Goal: Information Seeking & Learning: Learn about a topic

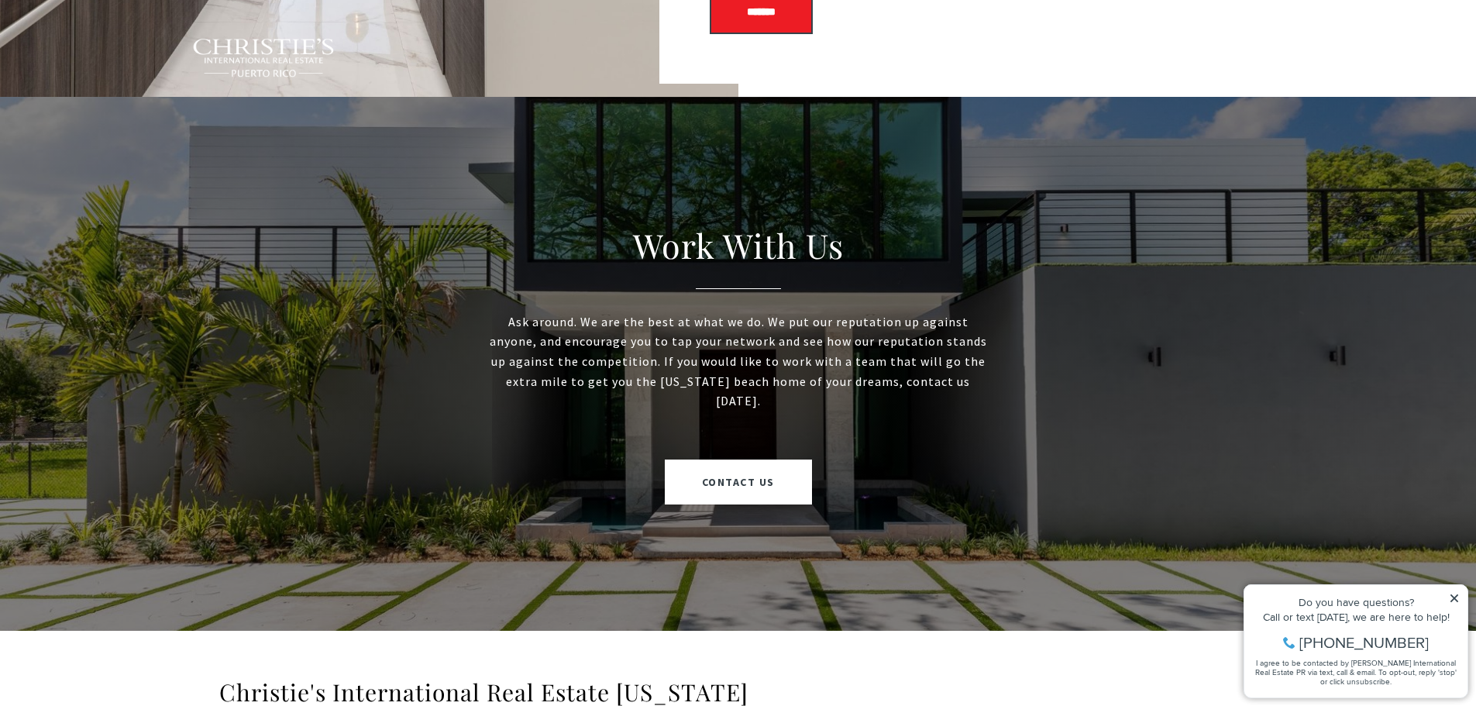
scroll to position [3811, 0]
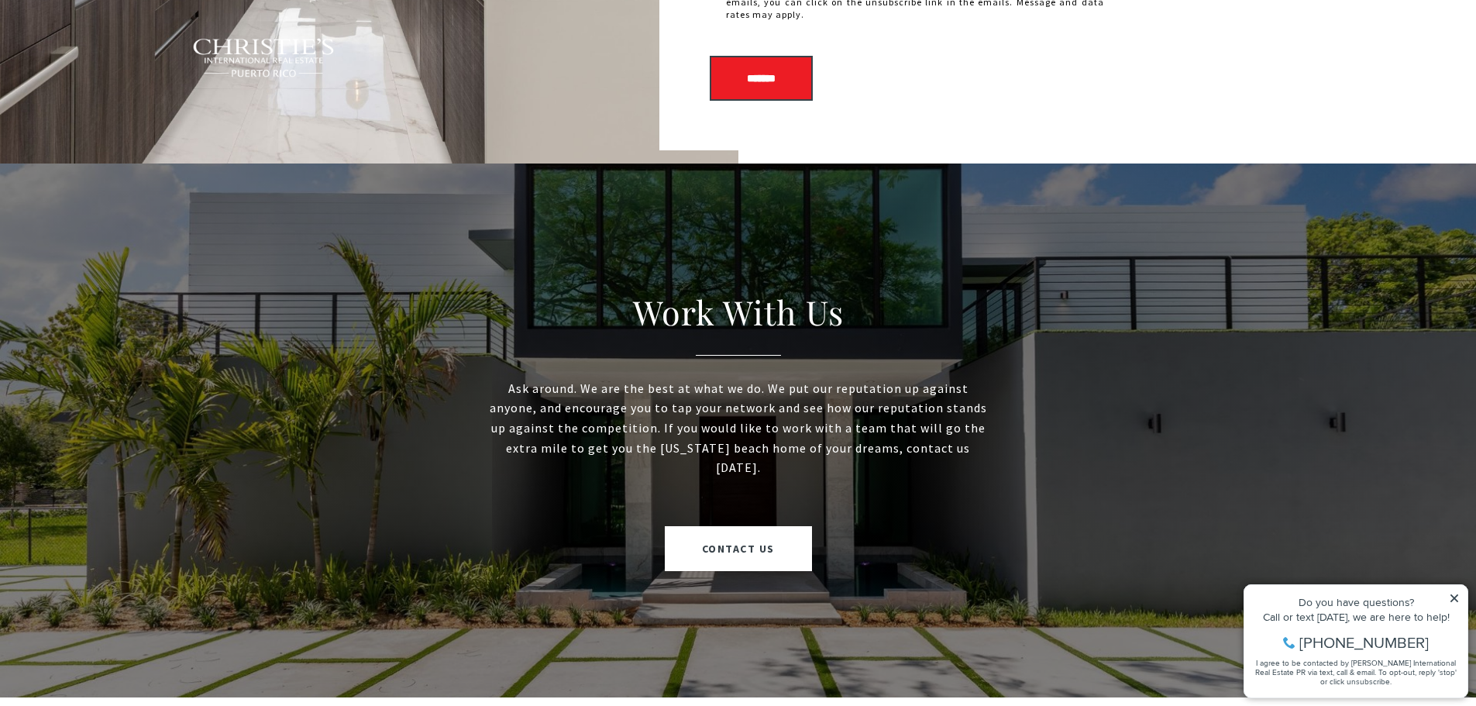
click at [1456, 596] on icon at bounding box center [1454, 598] width 8 height 8
click at [1454, 599] on icon at bounding box center [1454, 598] width 8 height 8
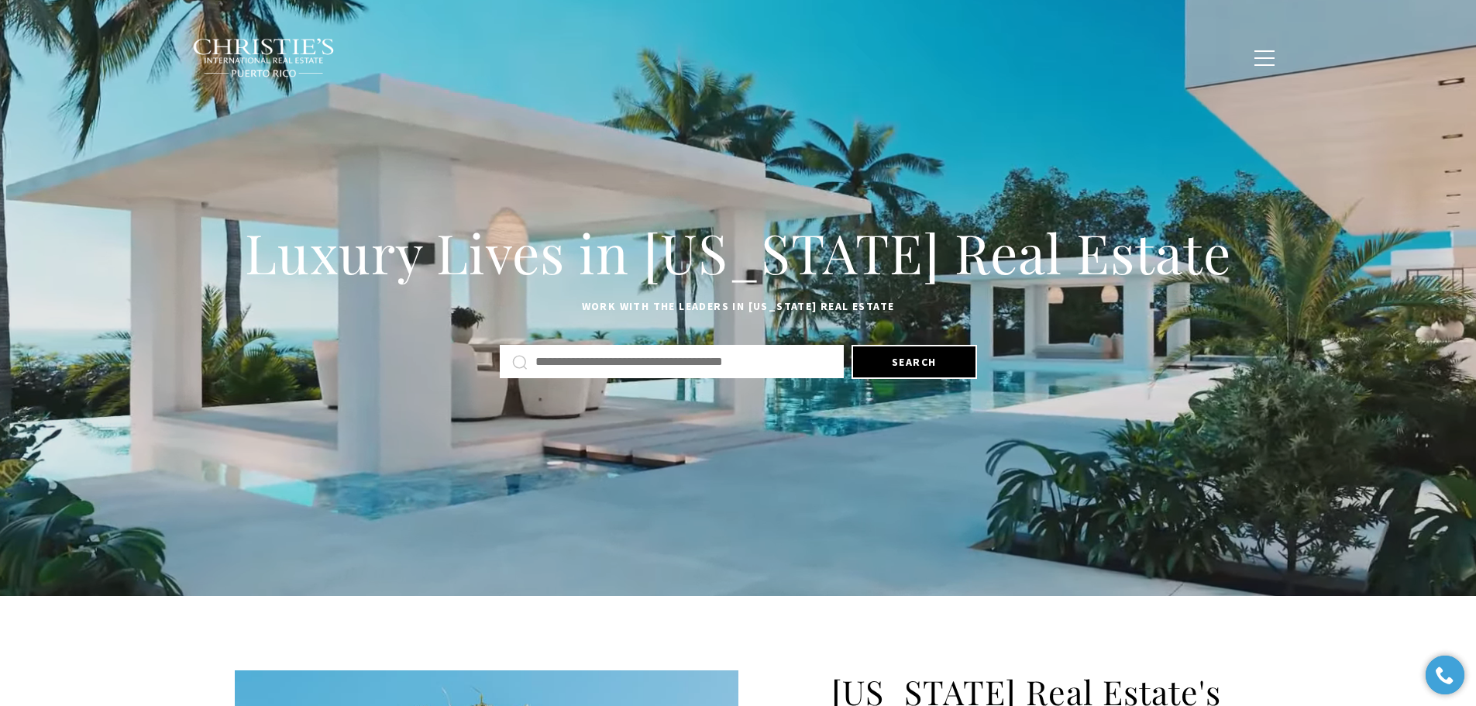
scroll to position [0, 0]
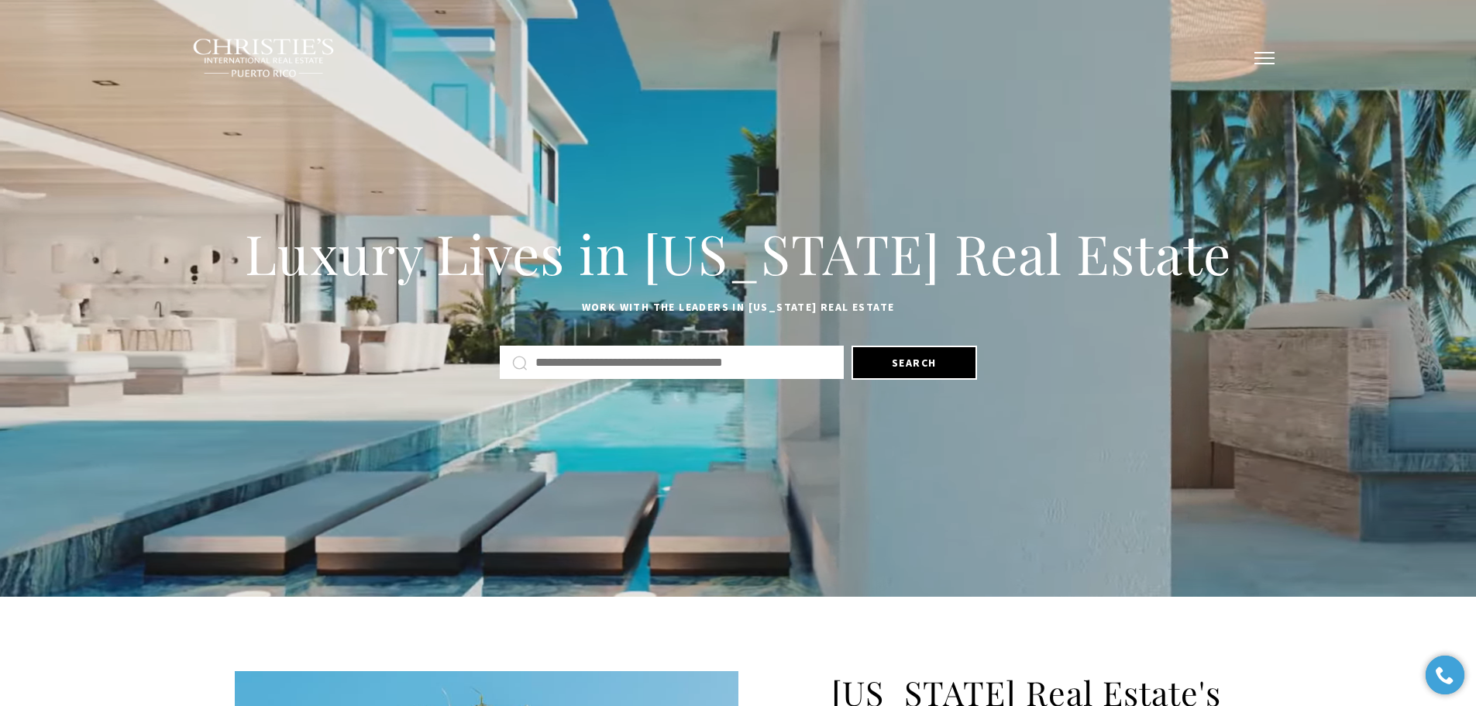
click at [1267, 57] on span "button" at bounding box center [1264, 58] width 20 height 2
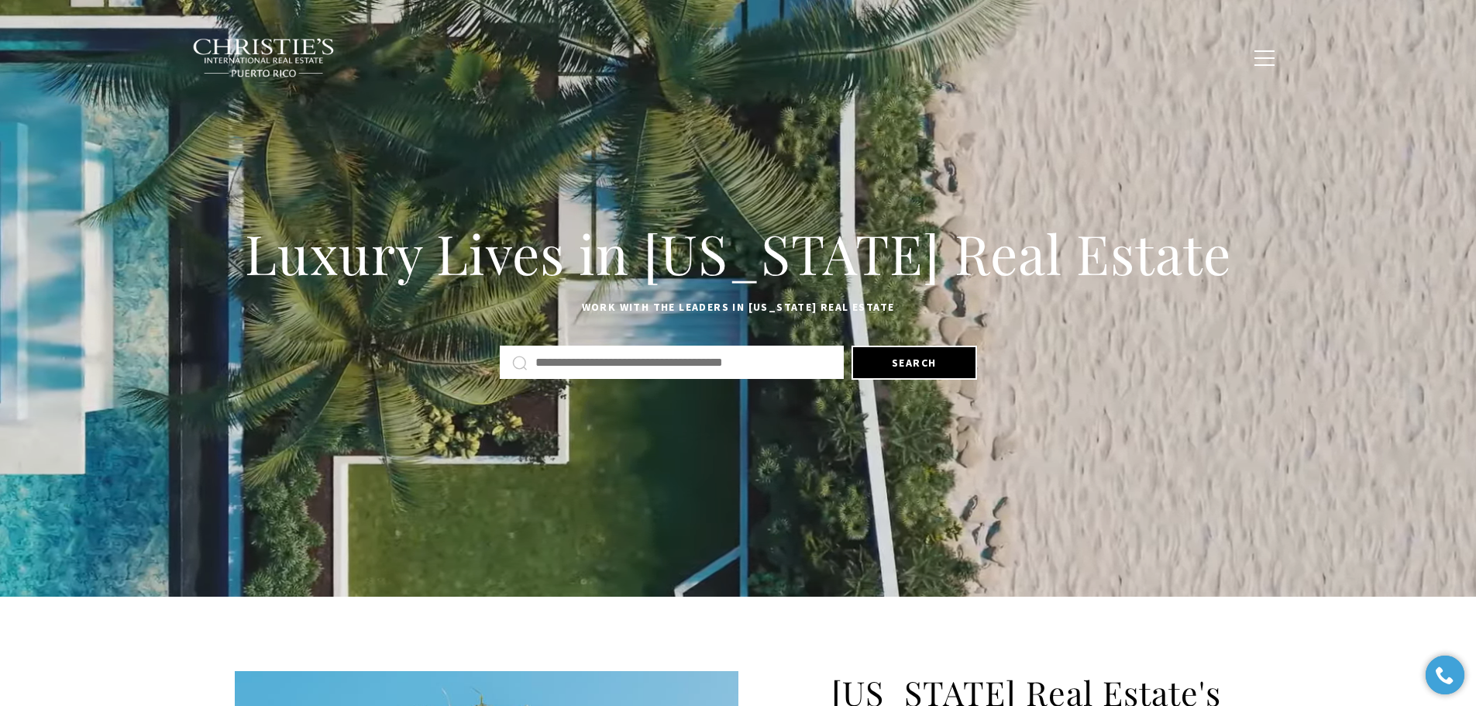
click at [1459, 210] on div "Luxury Lives in Puerto Rico Real Estate Work with the leaders in Puerto Rico Re…" at bounding box center [738, 298] width 1476 height 333
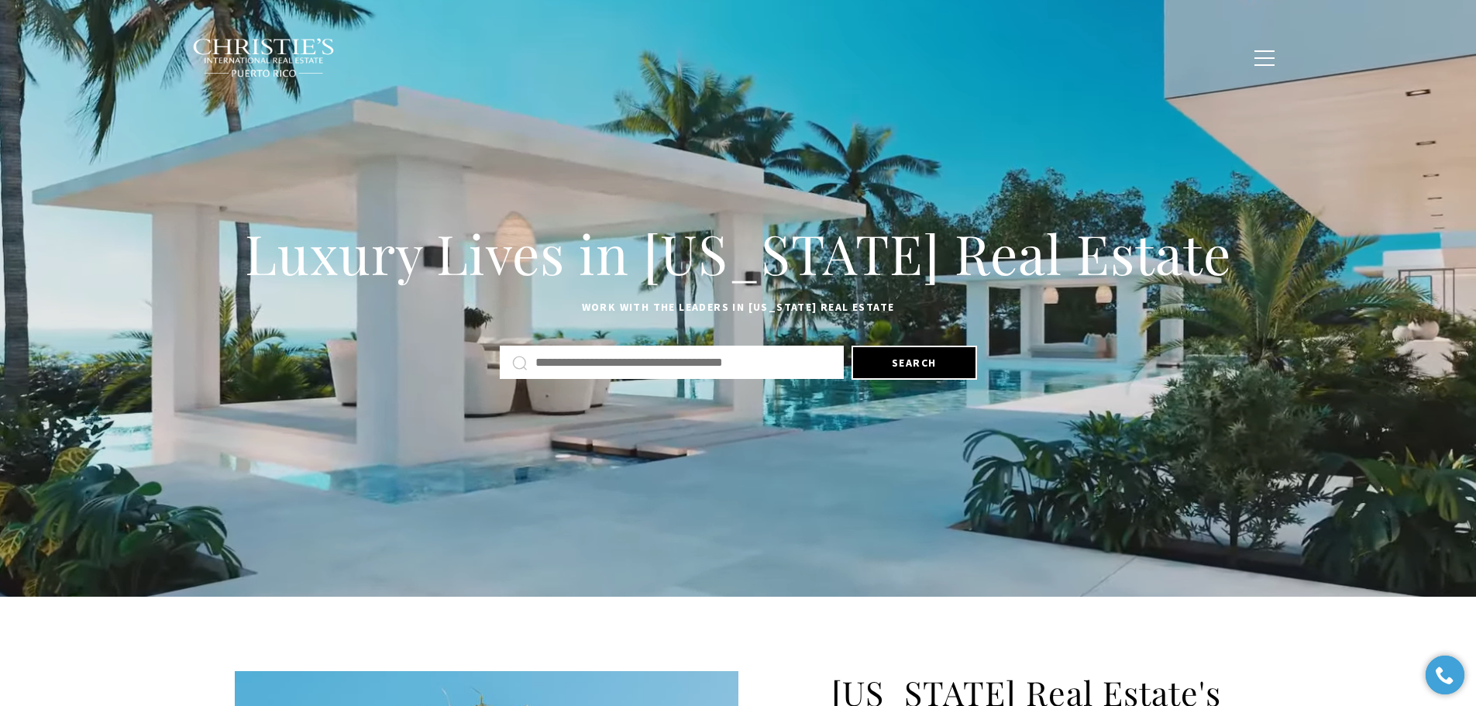
click at [1161, 304] on p "Work with the leaders in Puerto Rico Real Estate" at bounding box center [738, 307] width 1007 height 19
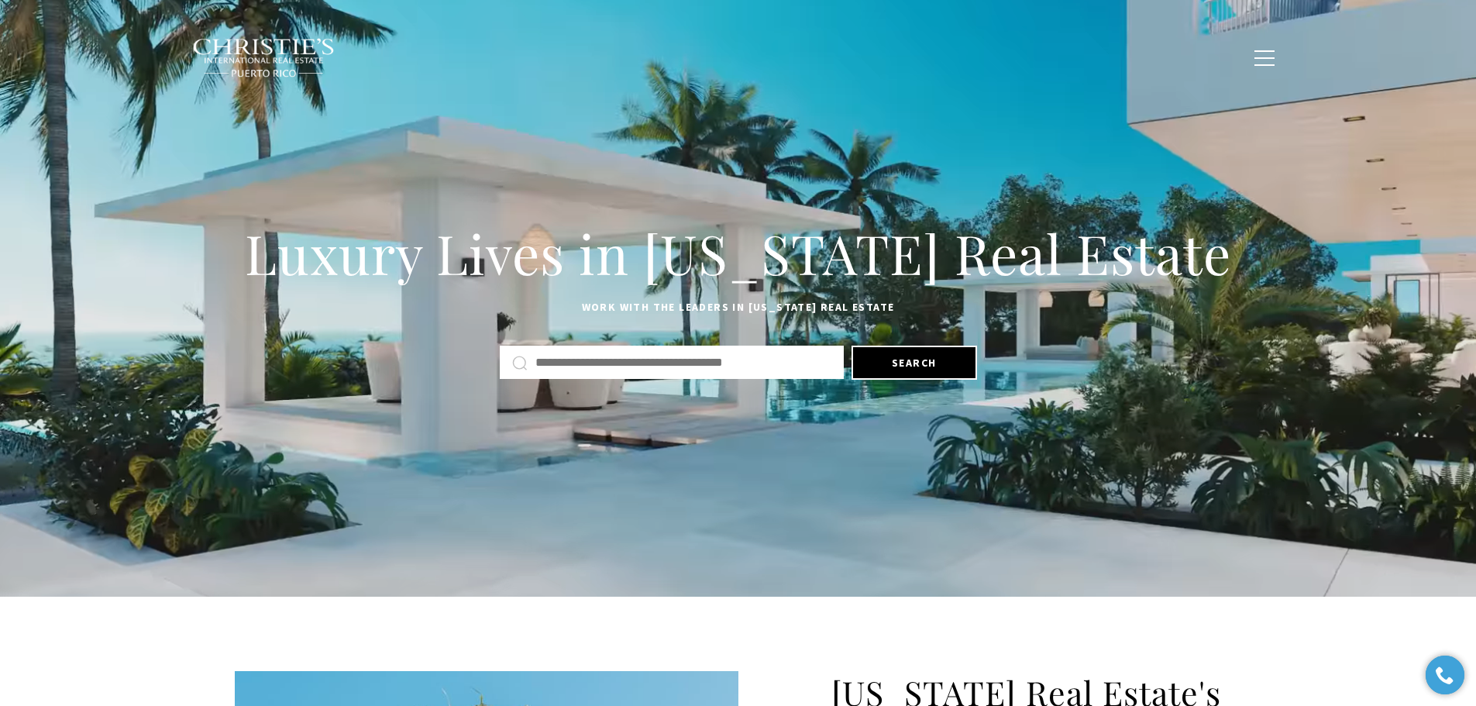
click at [1401, 170] on div "Luxury Lives in Puerto Rico Real Estate Work with the leaders in Puerto Rico Re…" at bounding box center [738, 298] width 1476 height 333
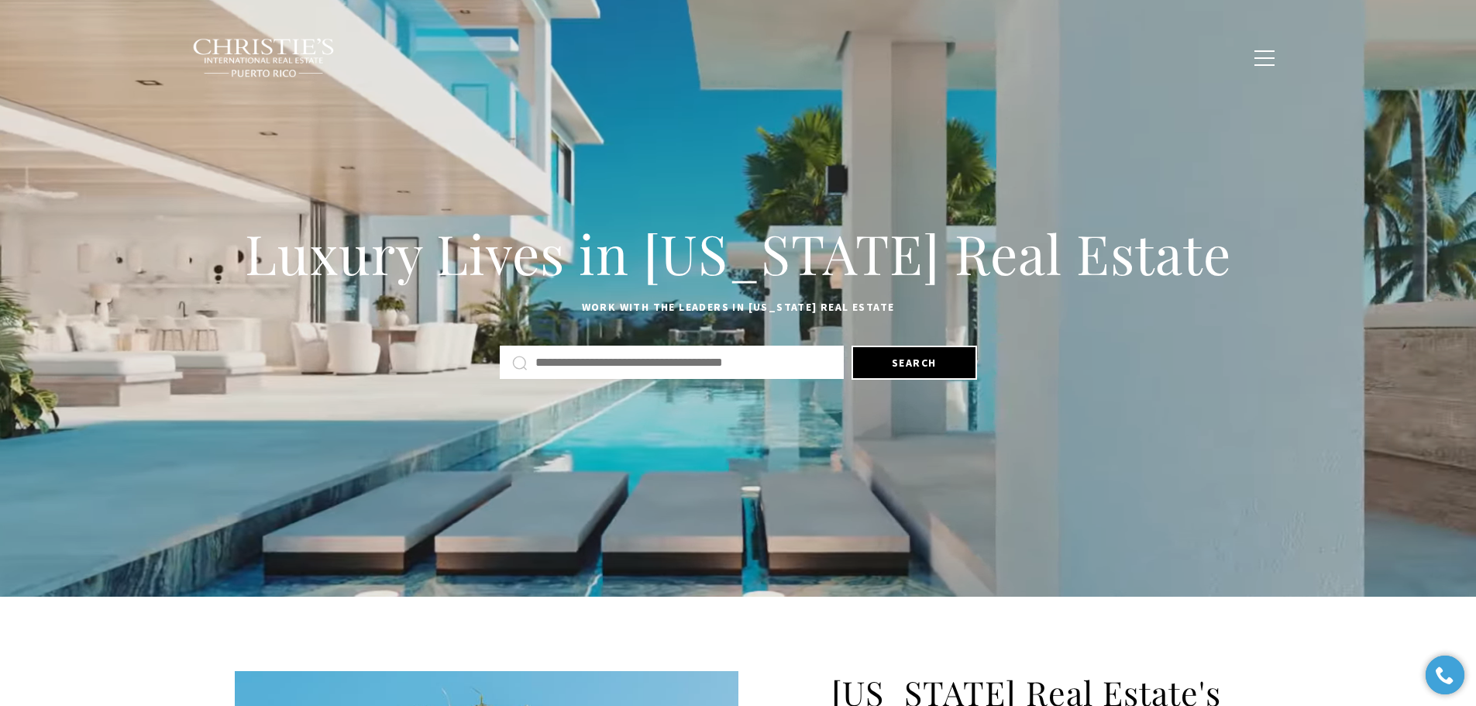
click at [1375, 269] on div "Luxury Lives in [US_STATE] Real Estate Work with the leaders in [US_STATE] Real…" at bounding box center [738, 298] width 1476 height 333
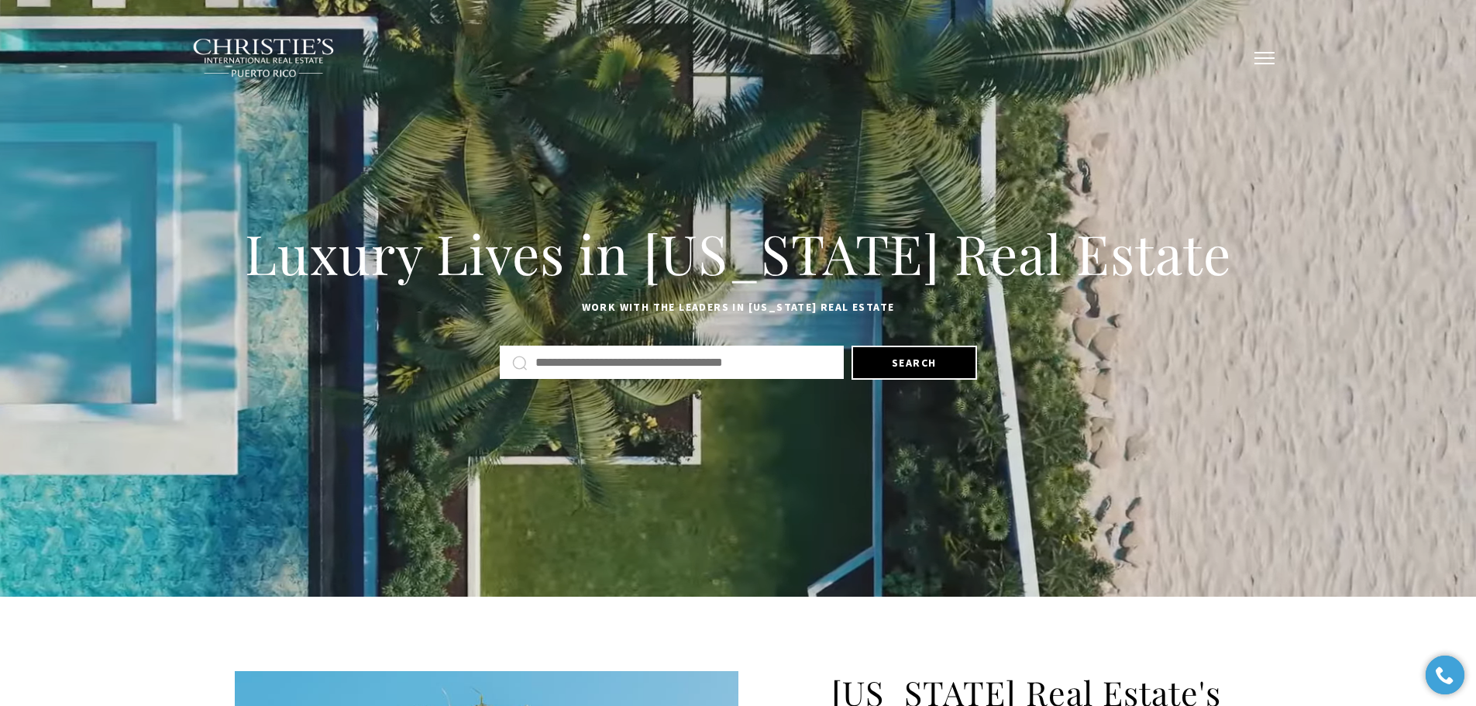
click at [1270, 54] on button "button" at bounding box center [1264, 58] width 40 height 45
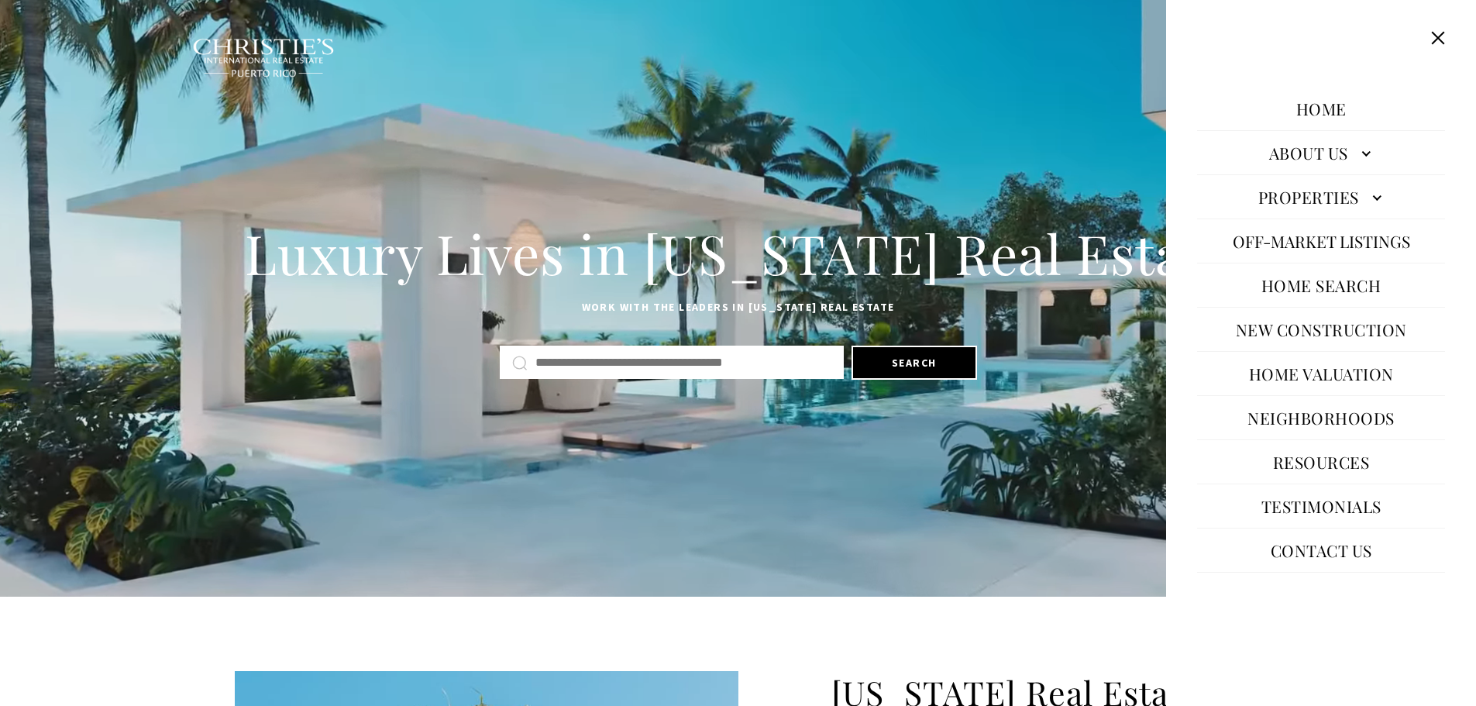
click at [1318, 112] on link "Home" at bounding box center [1321, 108] width 66 height 37
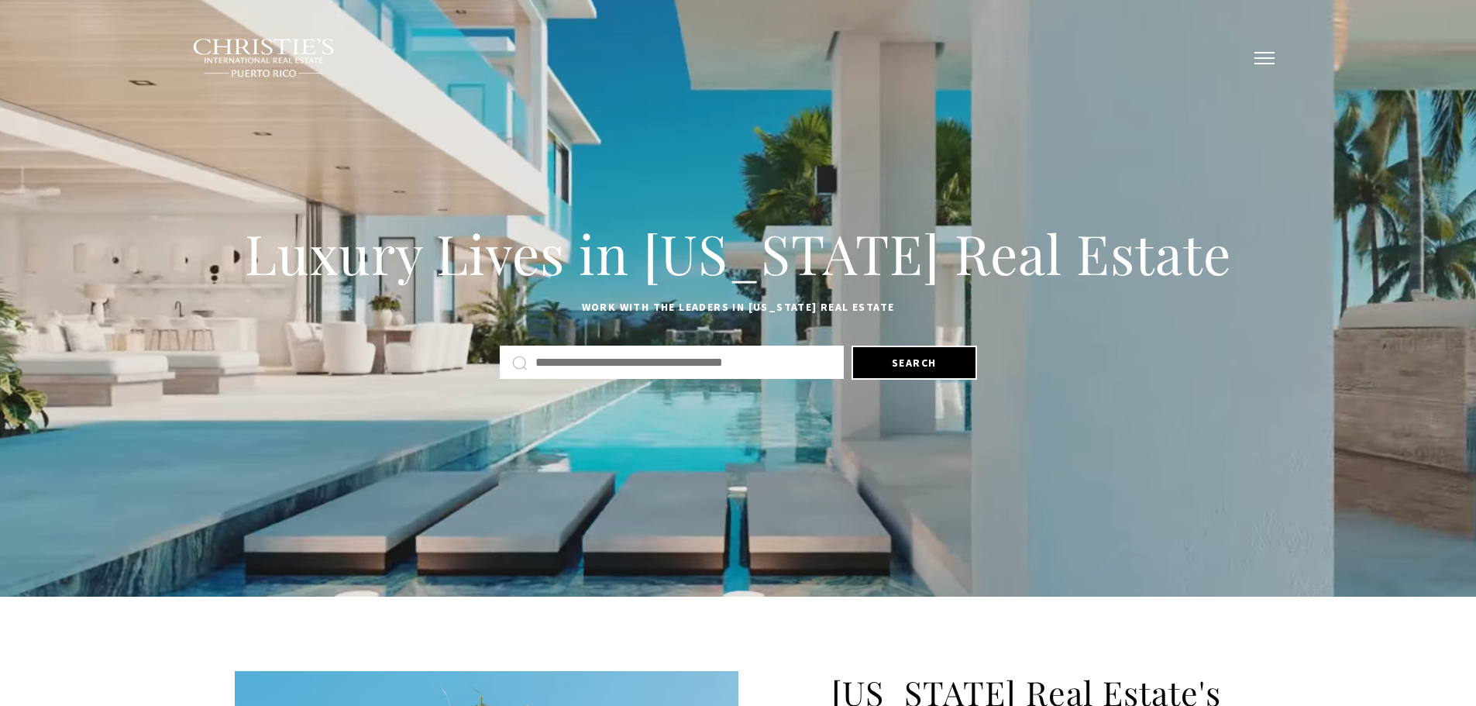
click at [1259, 64] on button "button" at bounding box center [1264, 58] width 40 height 45
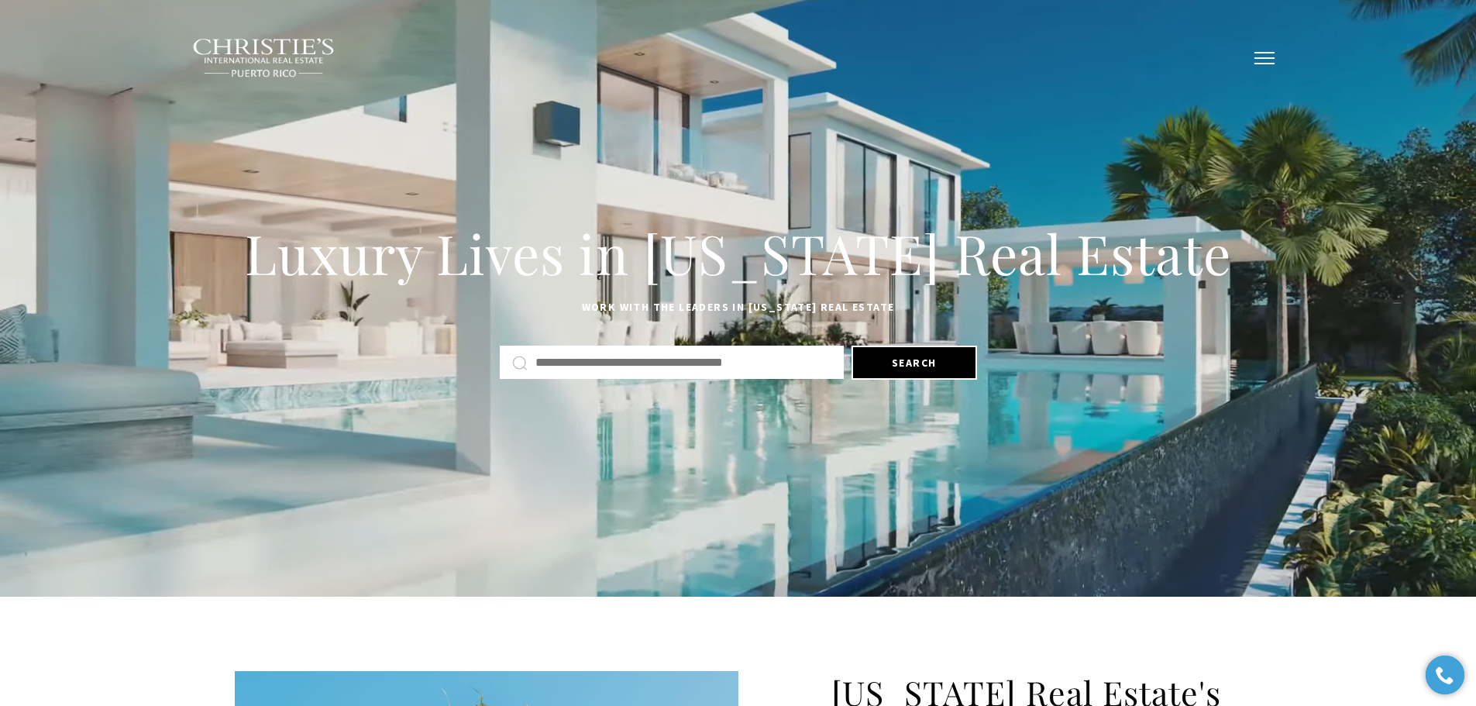
click at [1261, 57] on span "button" at bounding box center [1264, 58] width 20 height 2
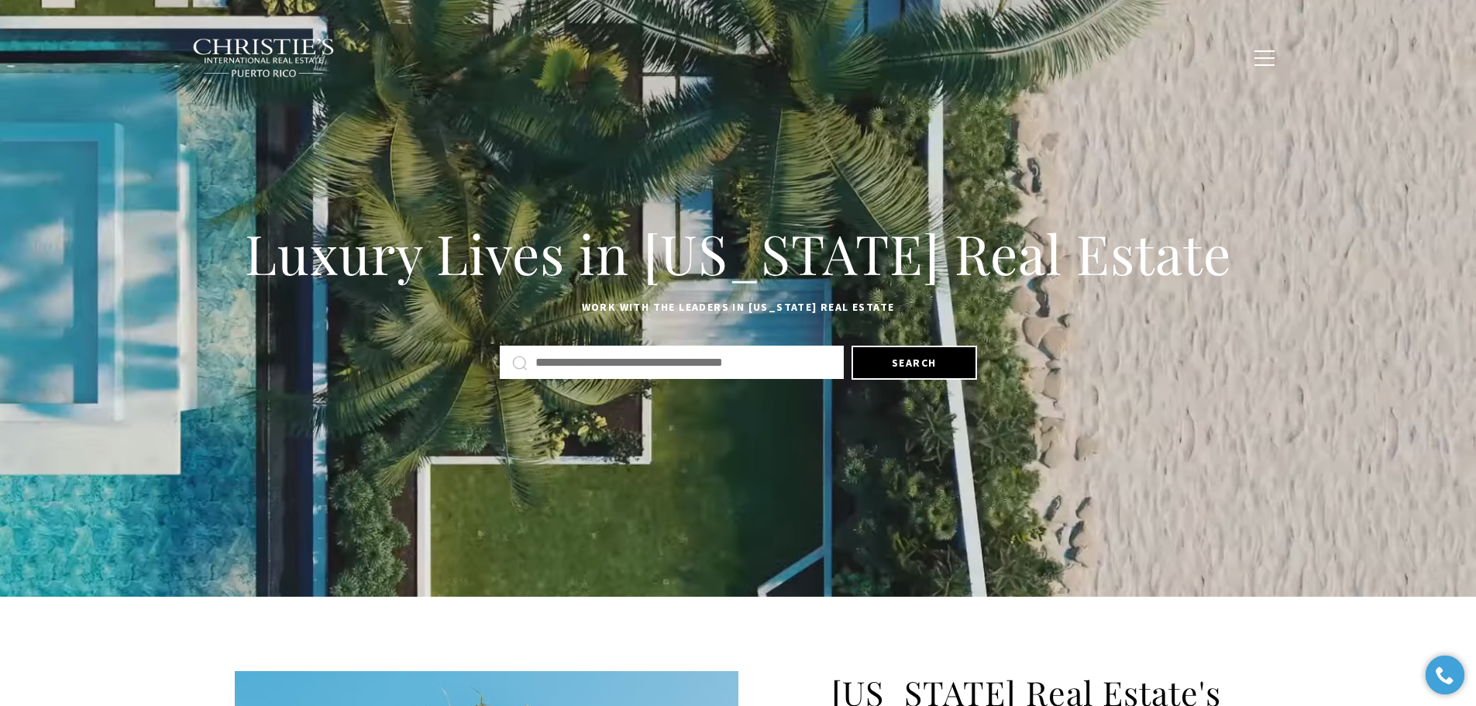
click at [783, 128] on div "Luxury Lives in [US_STATE] Real Estate Work with the leaders in [US_STATE] Real…" at bounding box center [738, 298] width 1476 height 597
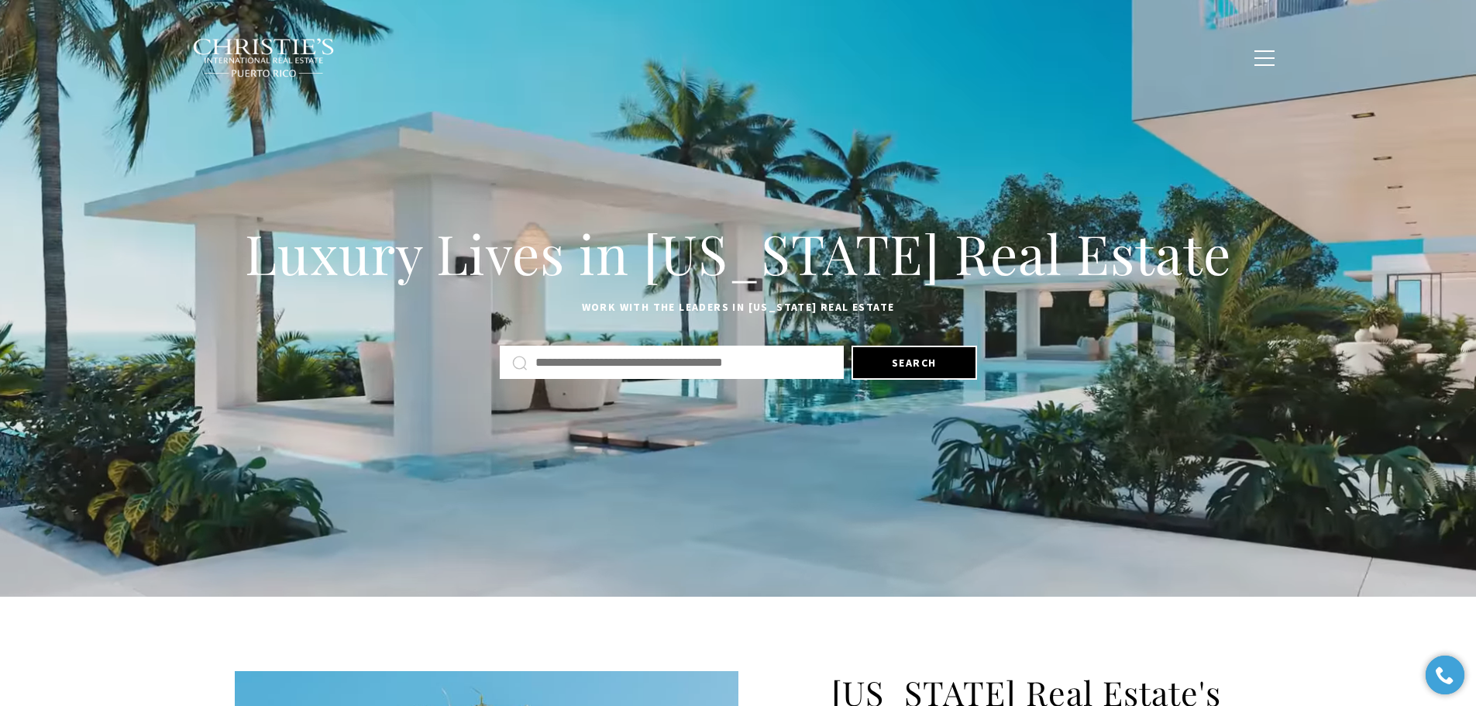
click at [844, 125] on div "Luxury Lives in [US_STATE] Real Estate Work with the leaders in [US_STATE] Real…" at bounding box center [738, 298] width 1476 height 597
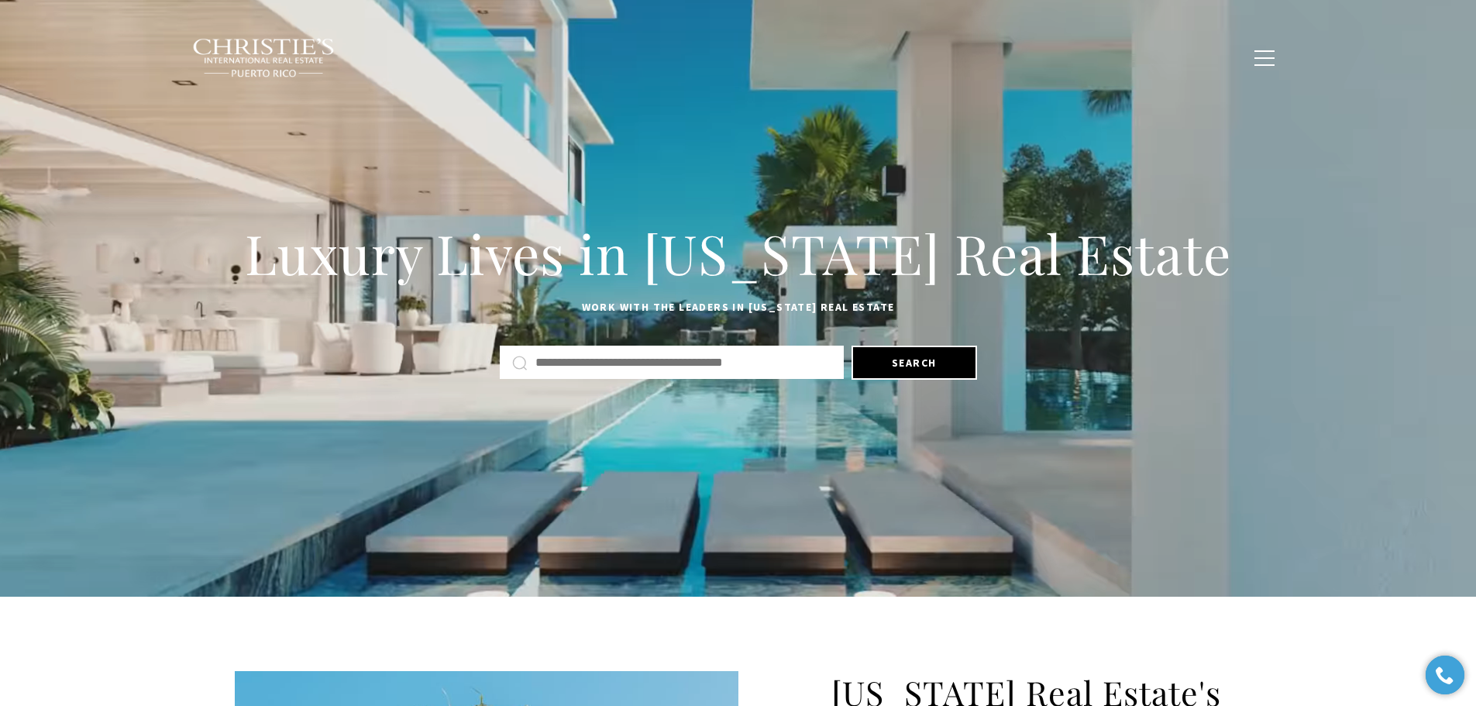
click at [1238, 58] on link "Contact Us" at bounding box center [1197, 57] width 93 height 29
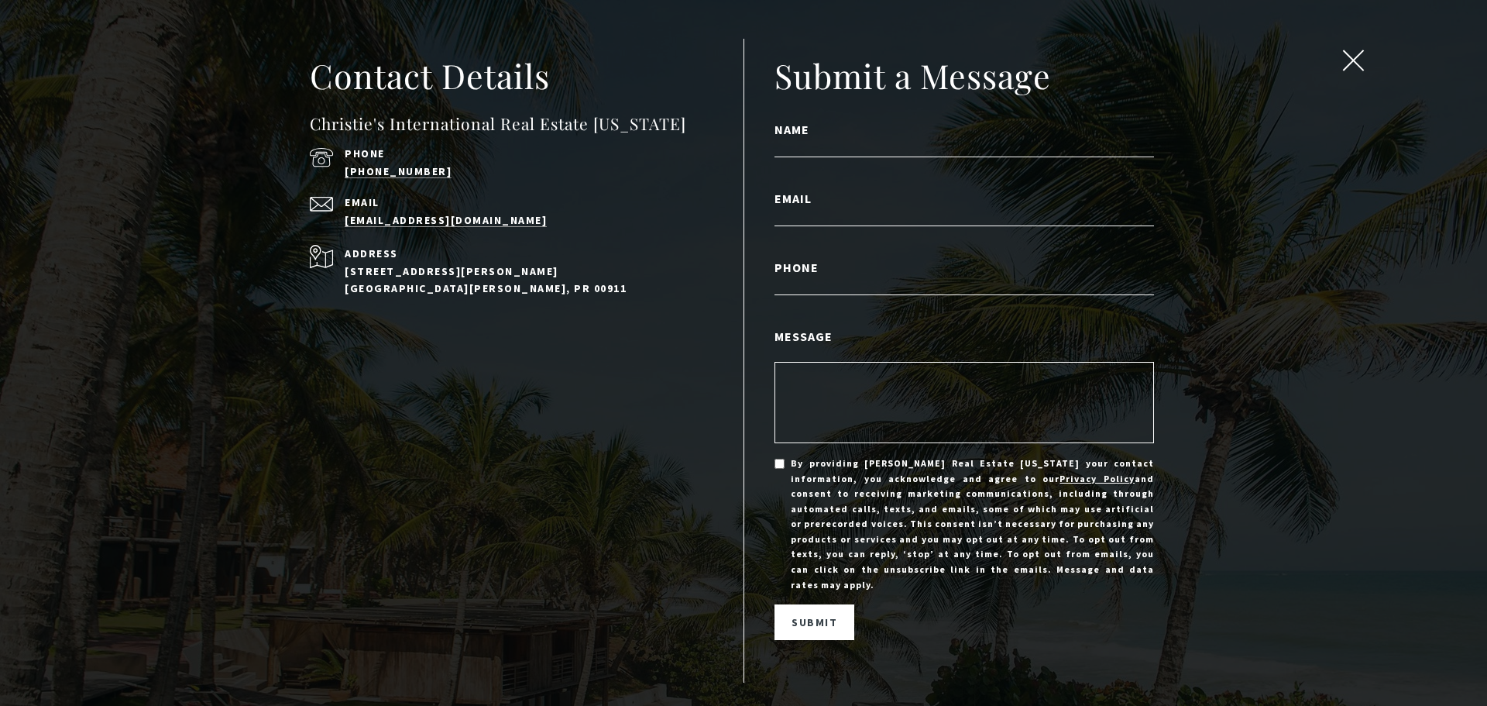
click at [1357, 63] on span "close modal" at bounding box center [1353, 60] width 20 height 20
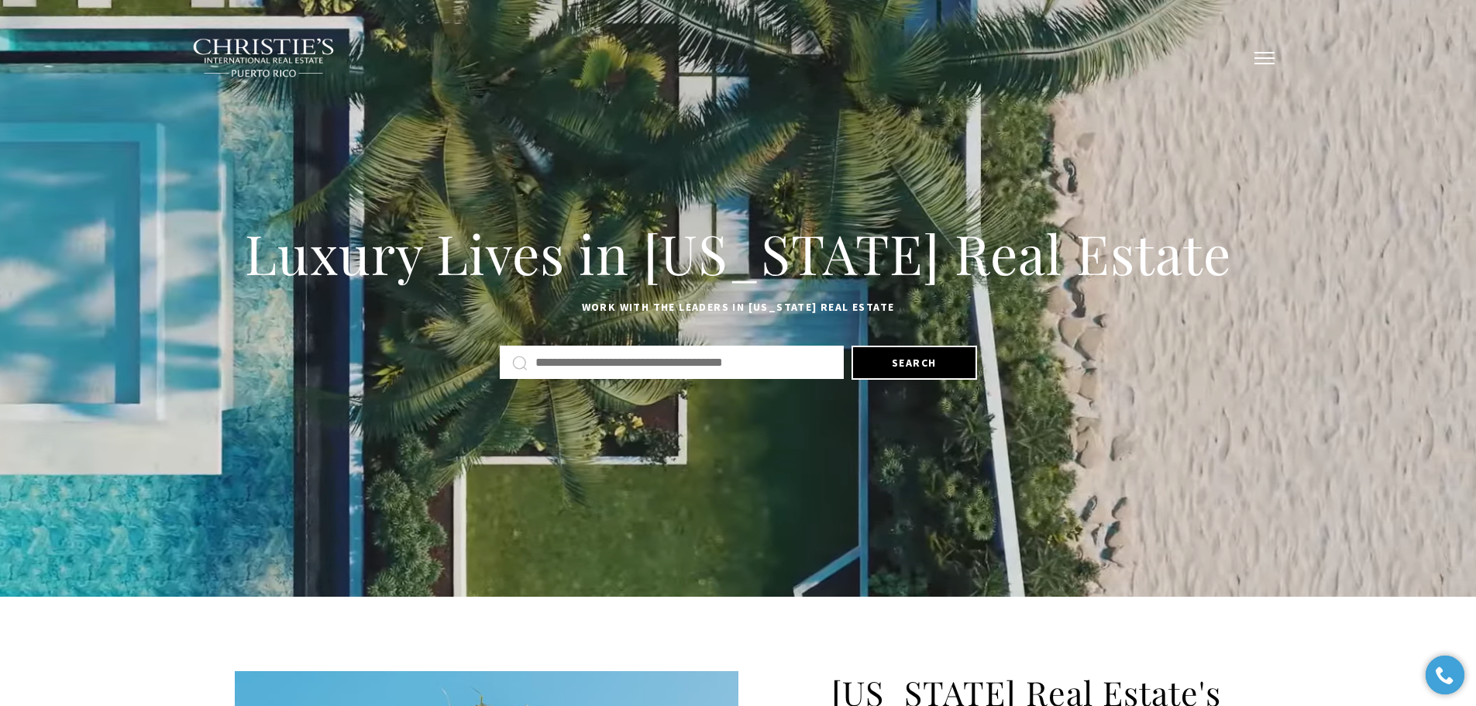
click at [1268, 67] on button "button" at bounding box center [1264, 58] width 40 height 45
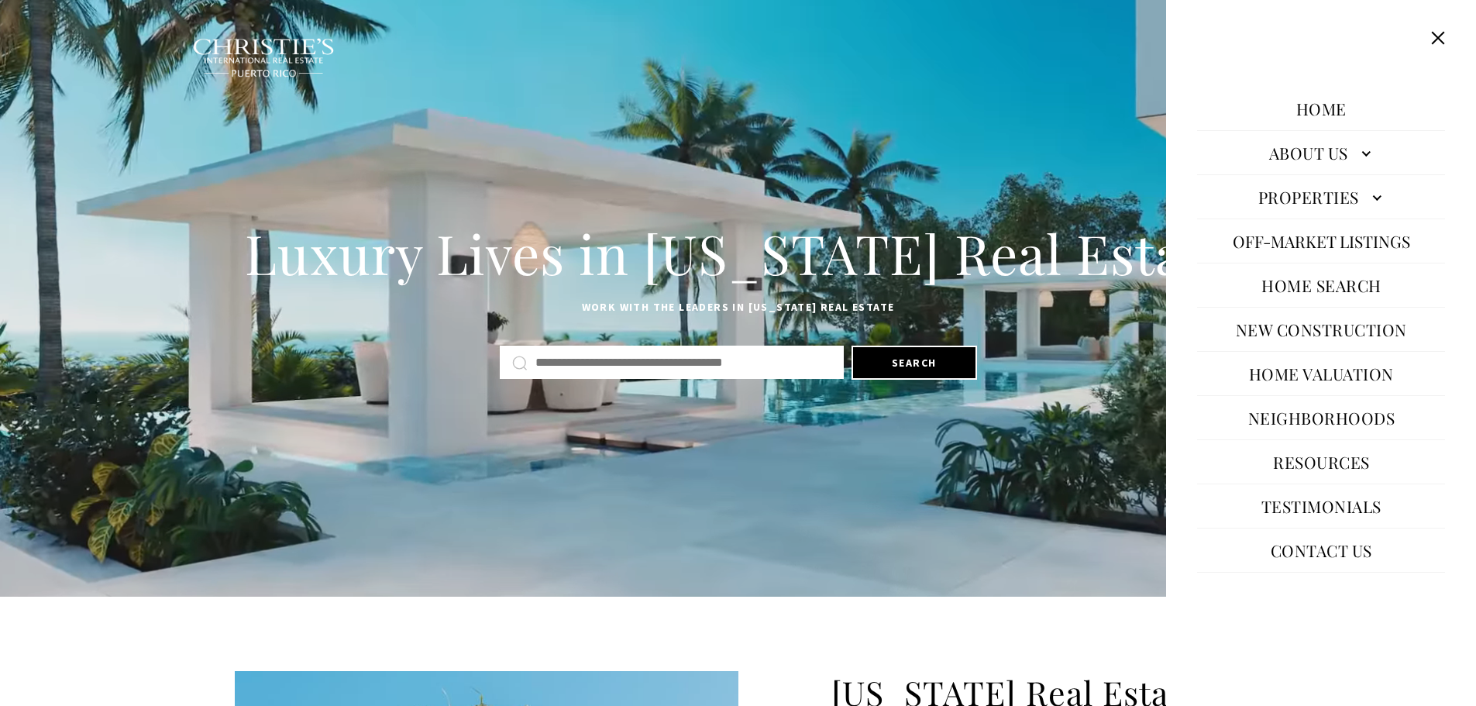
click at [1332, 151] on link "About Us" at bounding box center [1321, 152] width 248 height 37
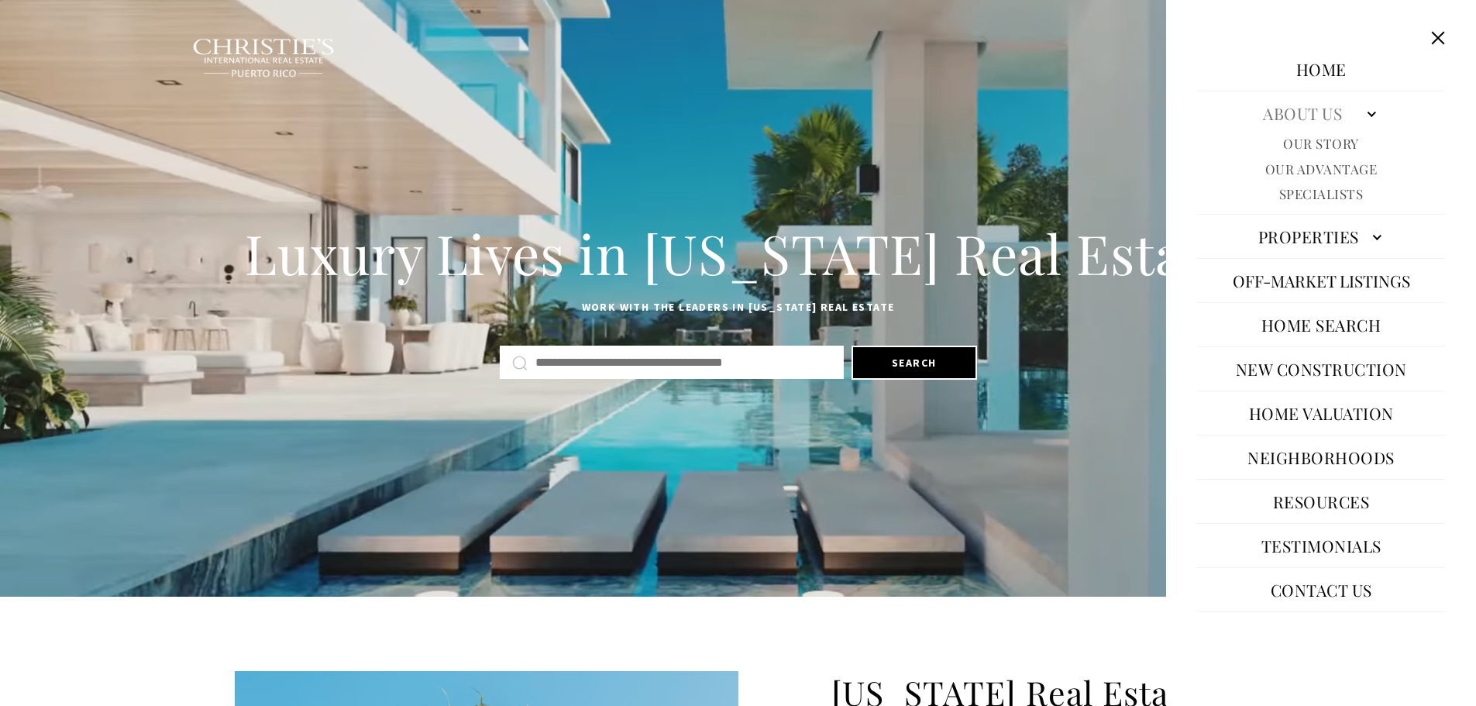
click at [1329, 141] on link "Our Story" at bounding box center [1321, 144] width 76 height 18
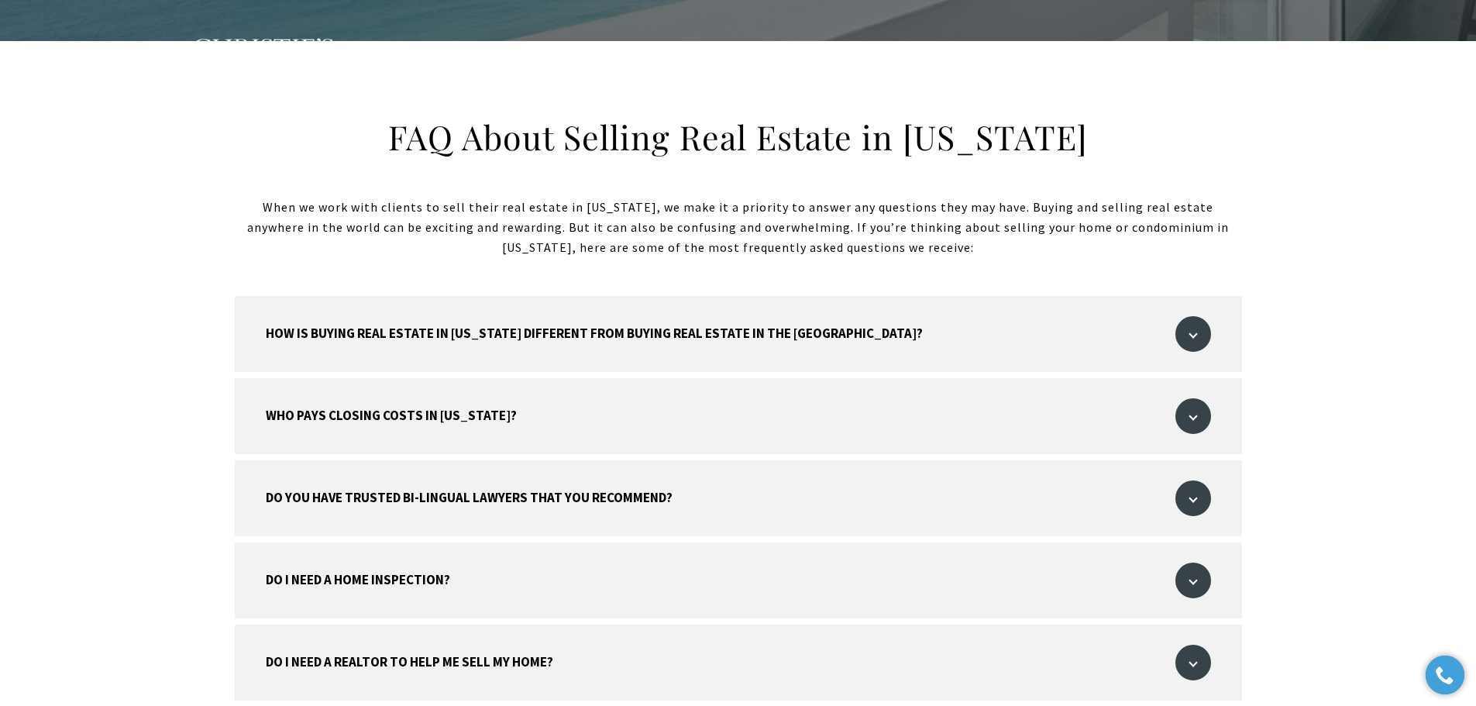
scroll to position [1774, 0]
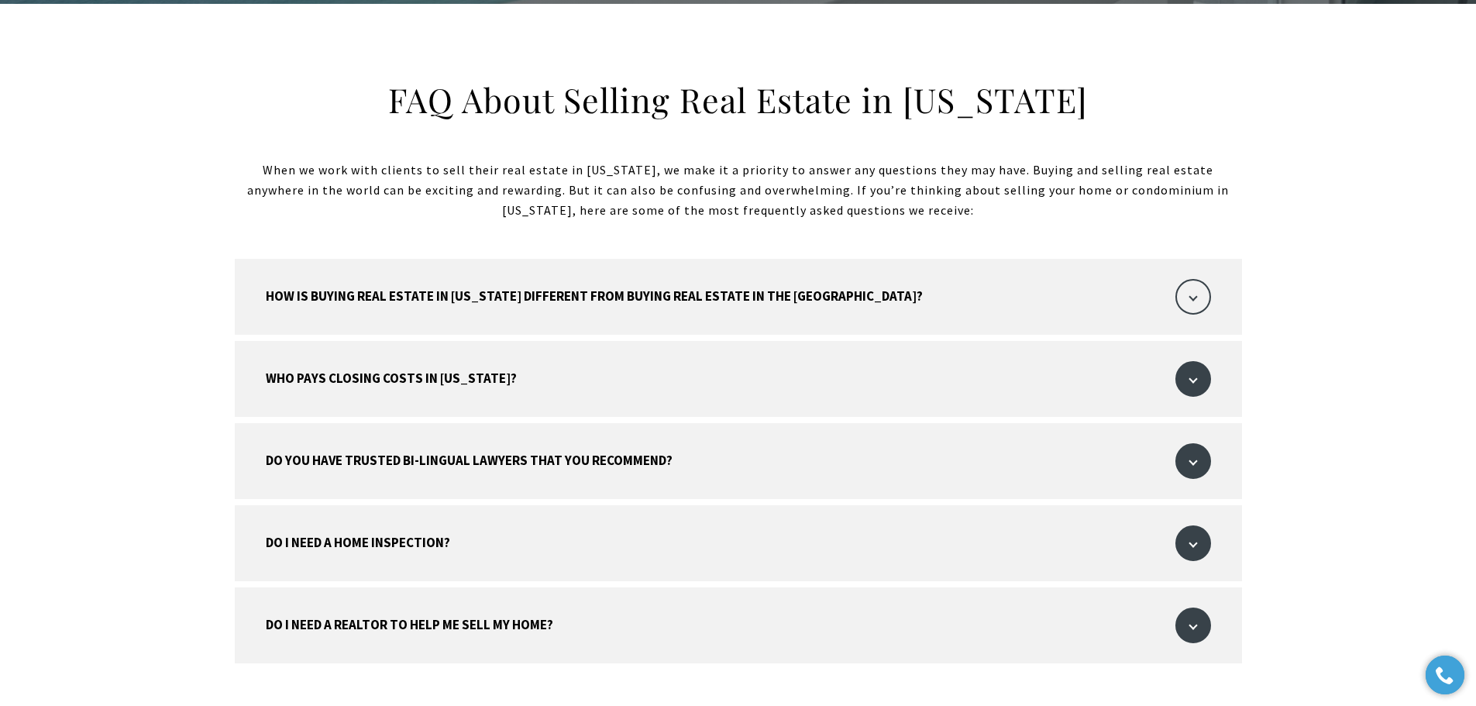
click at [1188, 279] on span "button" at bounding box center [1193, 297] width 36 height 36
click at [1195, 279] on span "button" at bounding box center [1193, 297] width 36 height 36
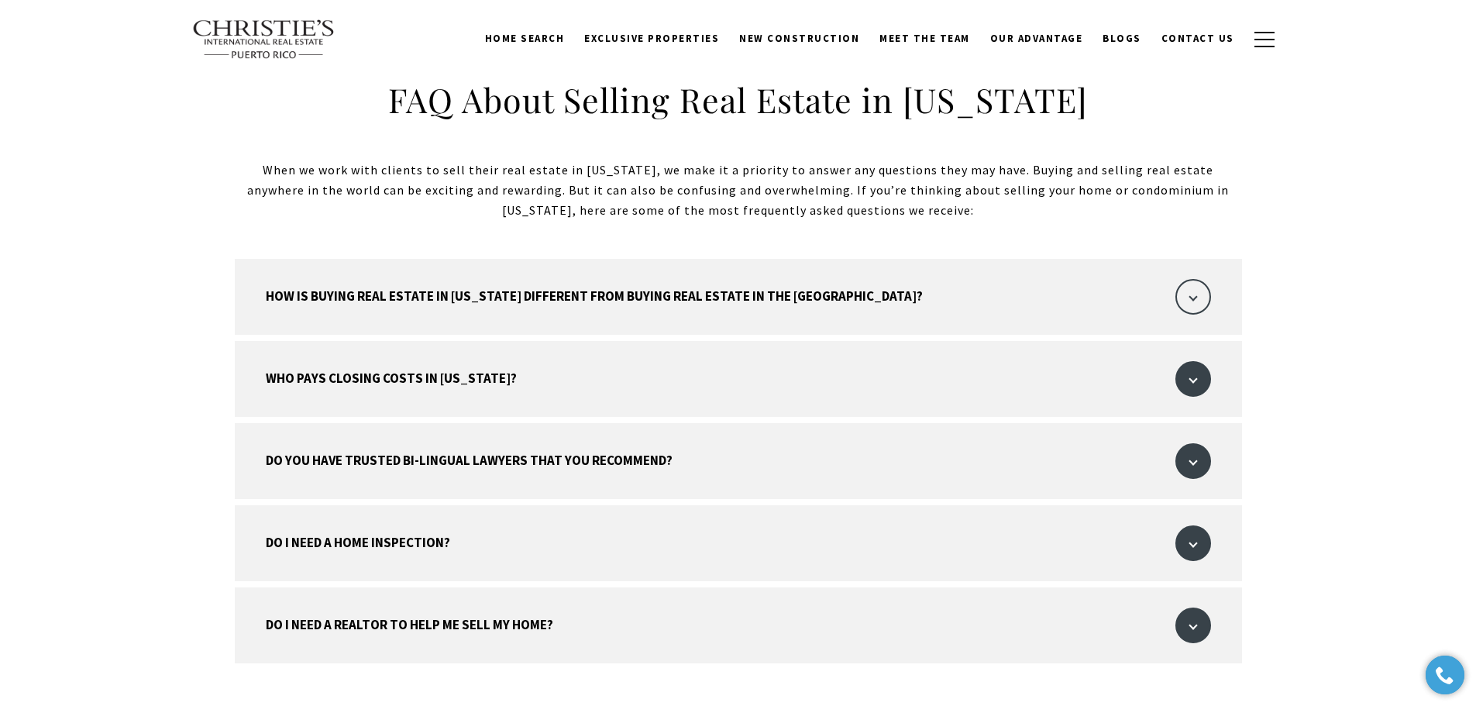
click at [1197, 279] on span "button" at bounding box center [1193, 297] width 36 height 36
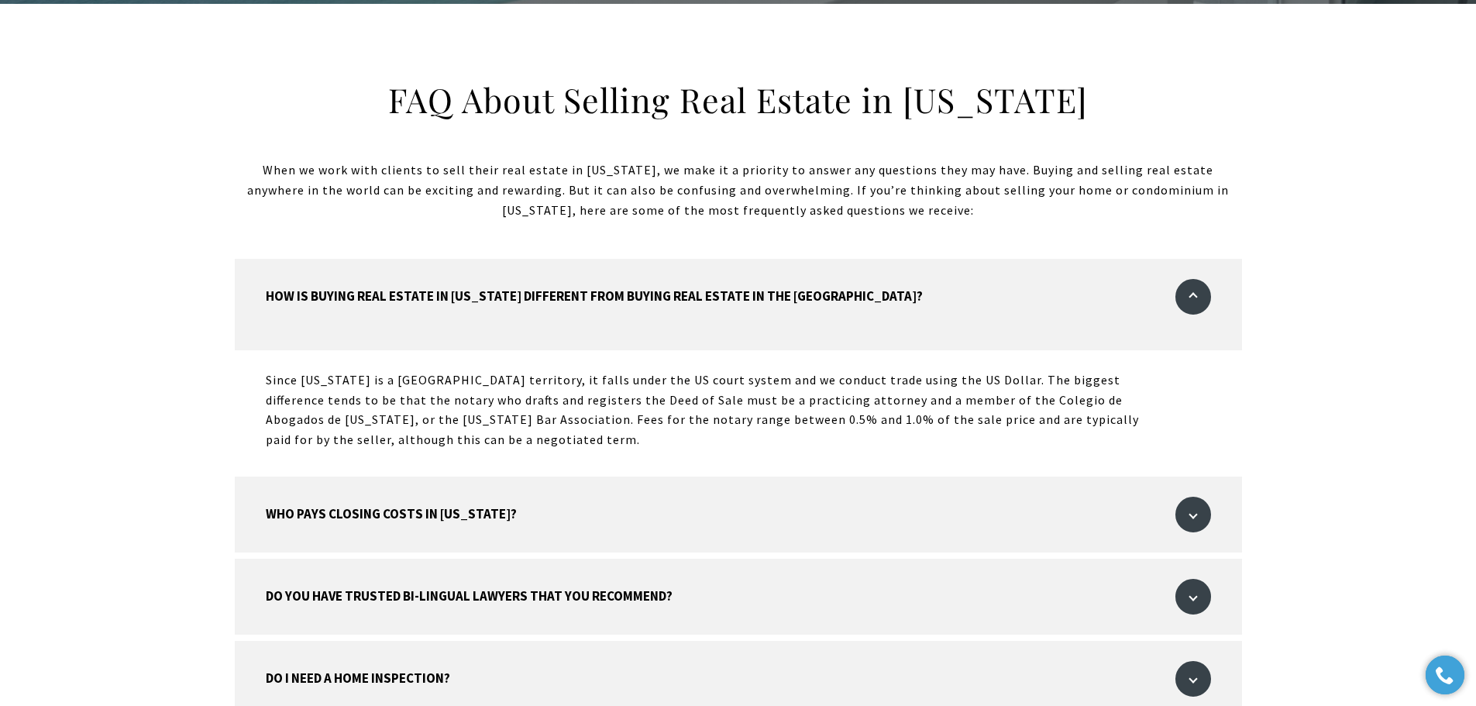
scroll to position [1856, 0]
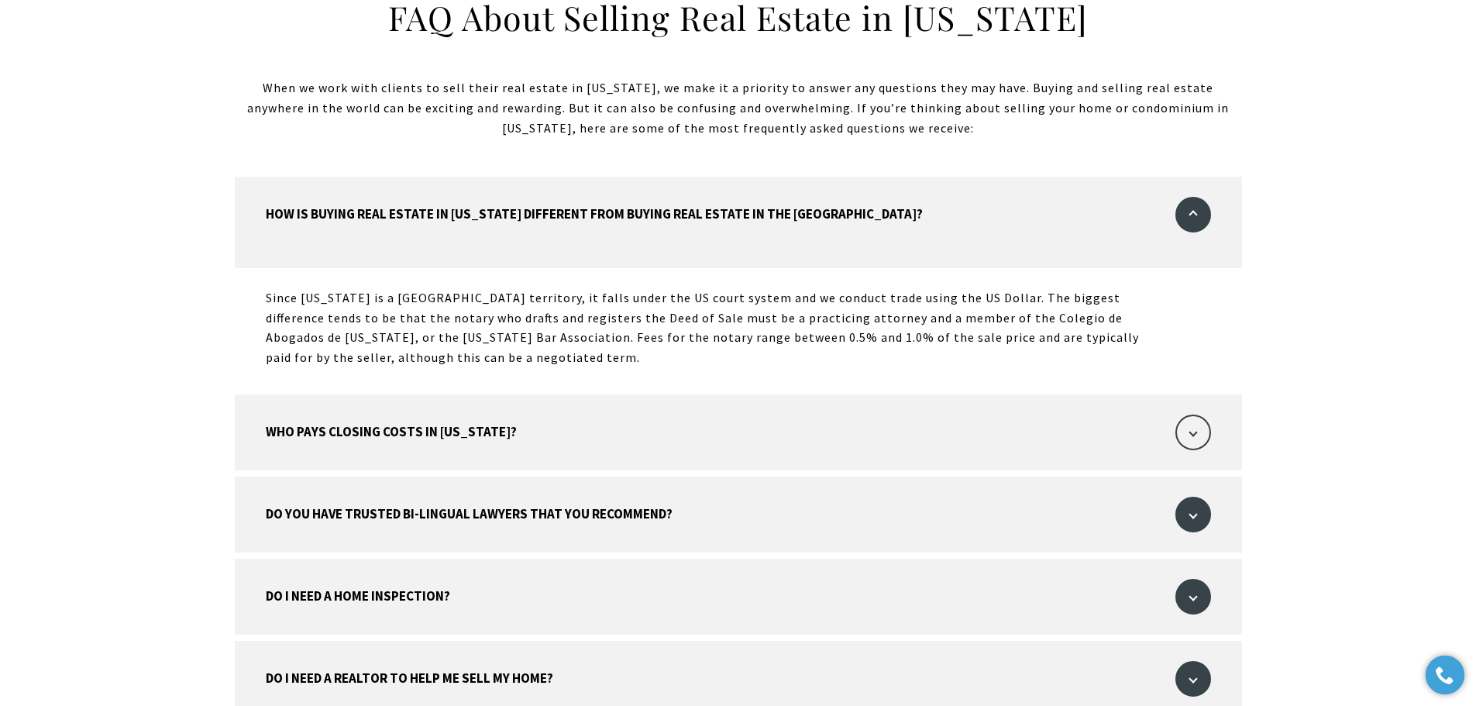
click at [1189, 414] on span "button" at bounding box center [1193, 432] width 36 height 36
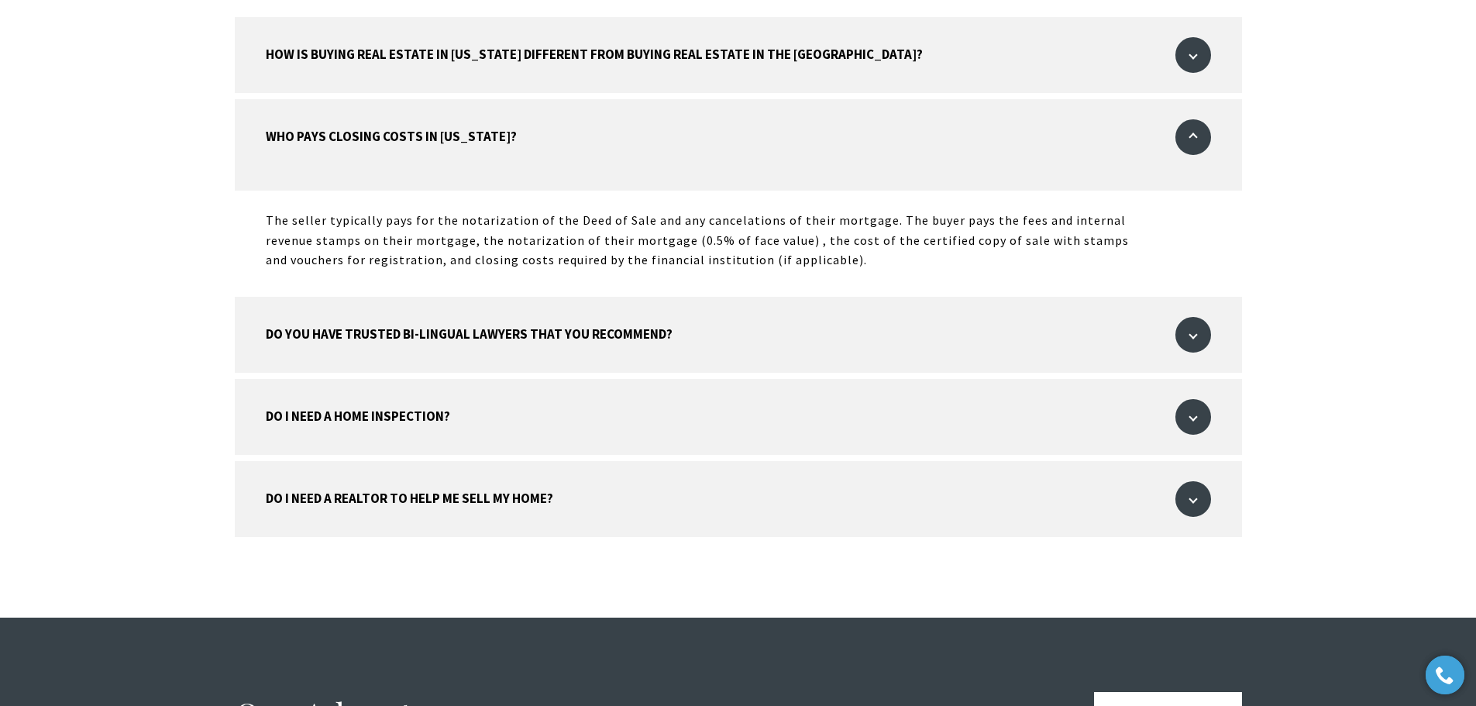
click at [1195, 317] on span "button" at bounding box center [1193, 335] width 36 height 36
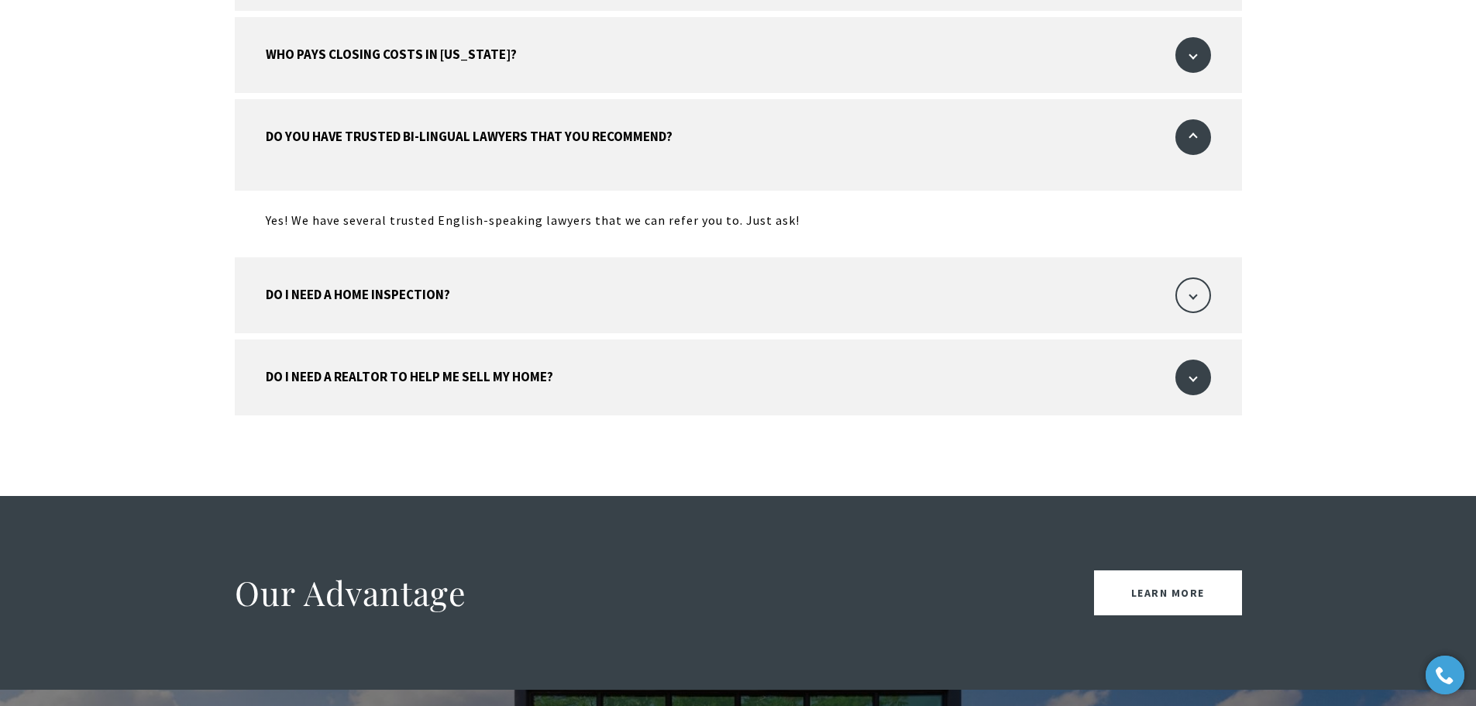
click at [1188, 277] on span "button" at bounding box center [1193, 295] width 36 height 36
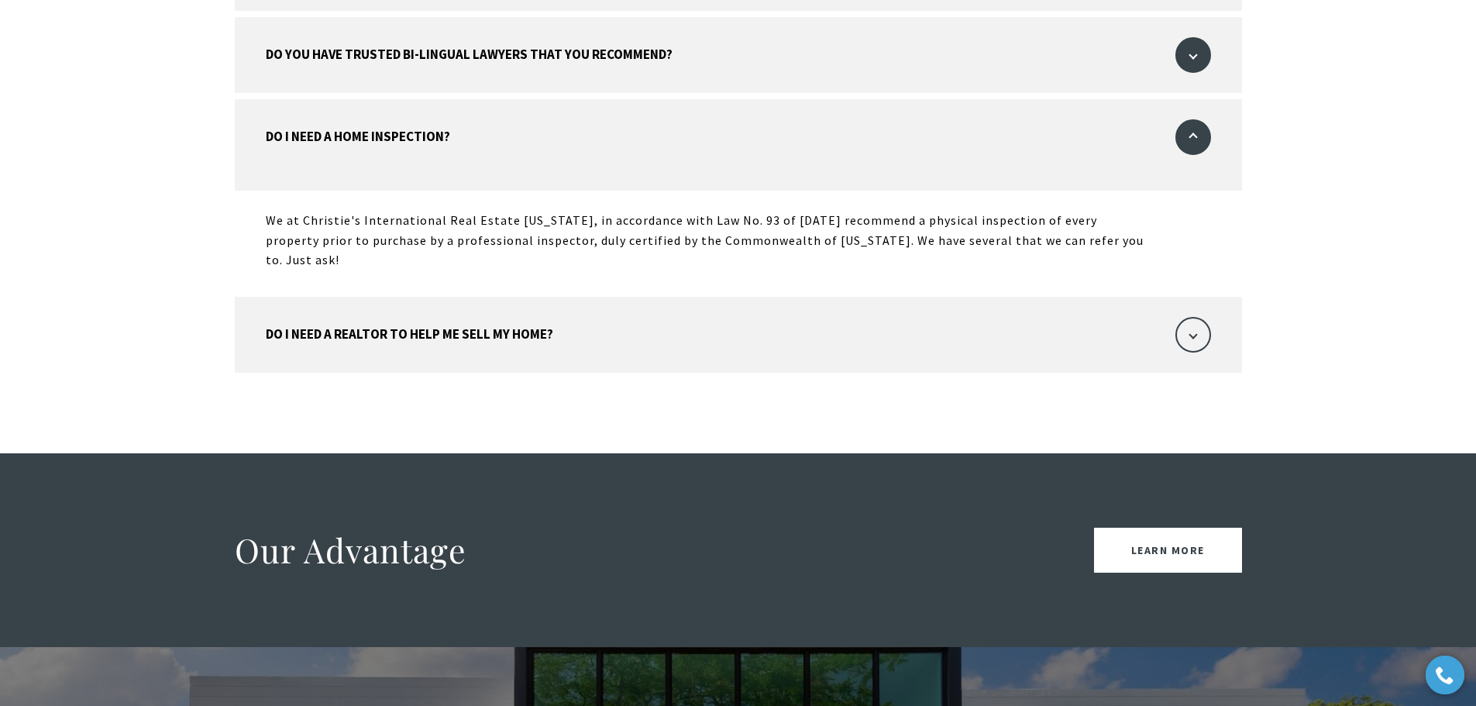
click at [1195, 317] on span "button" at bounding box center [1193, 335] width 36 height 36
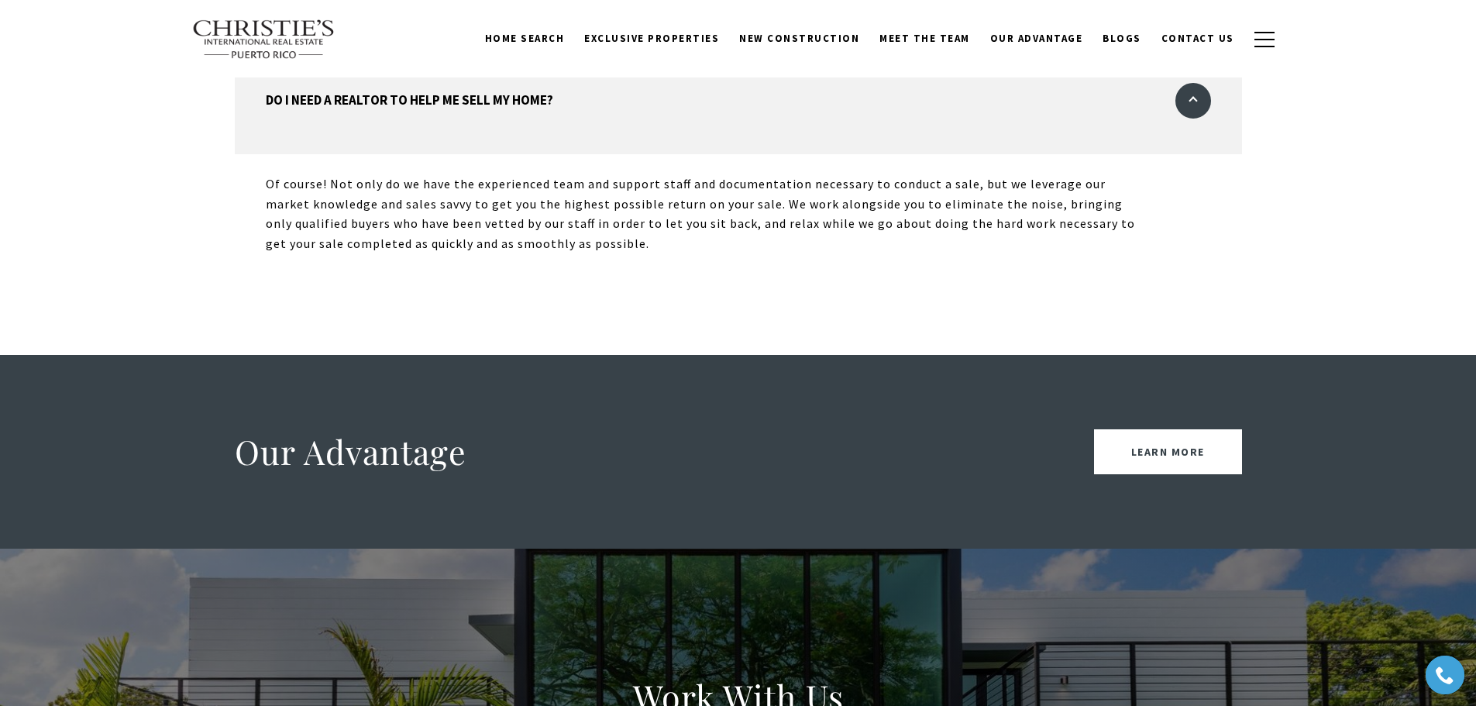
scroll to position [2262, 0]
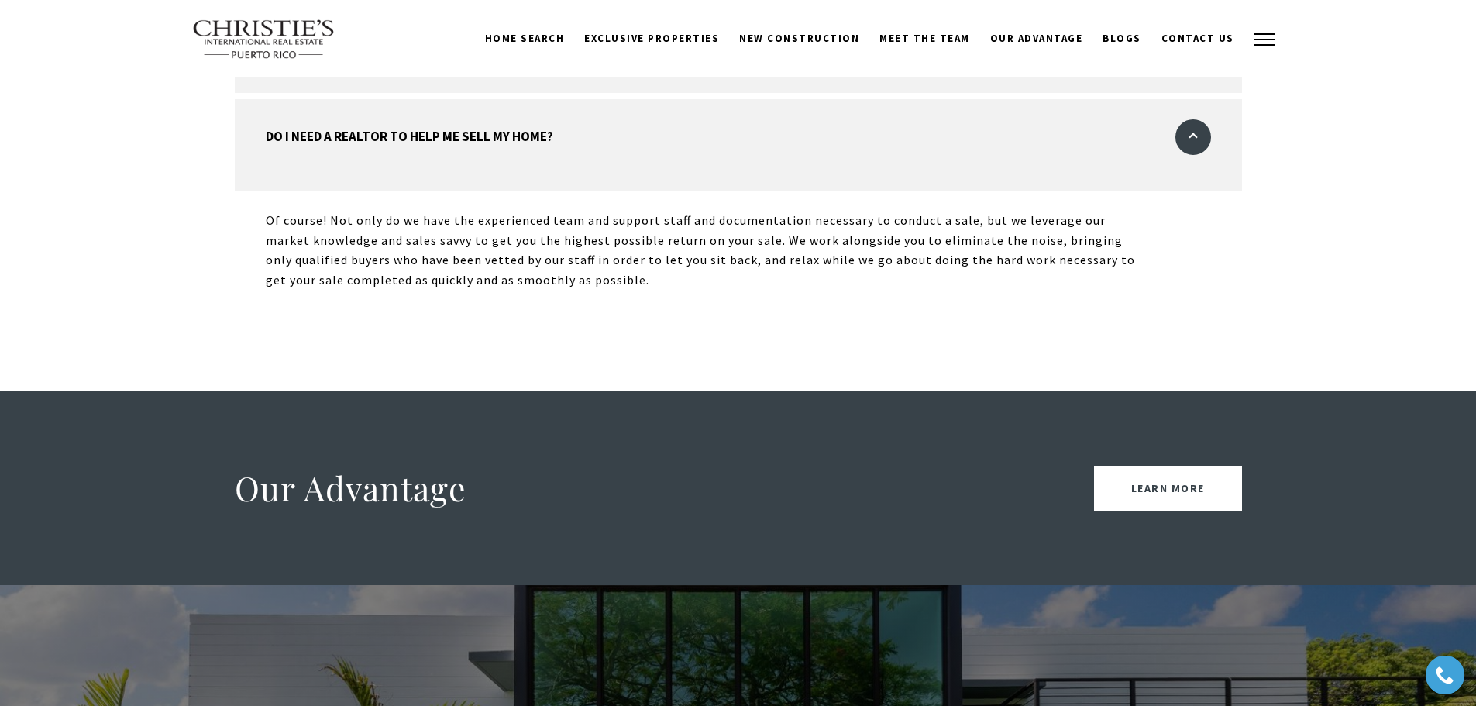
click at [1260, 31] on button "button" at bounding box center [1264, 39] width 40 height 45
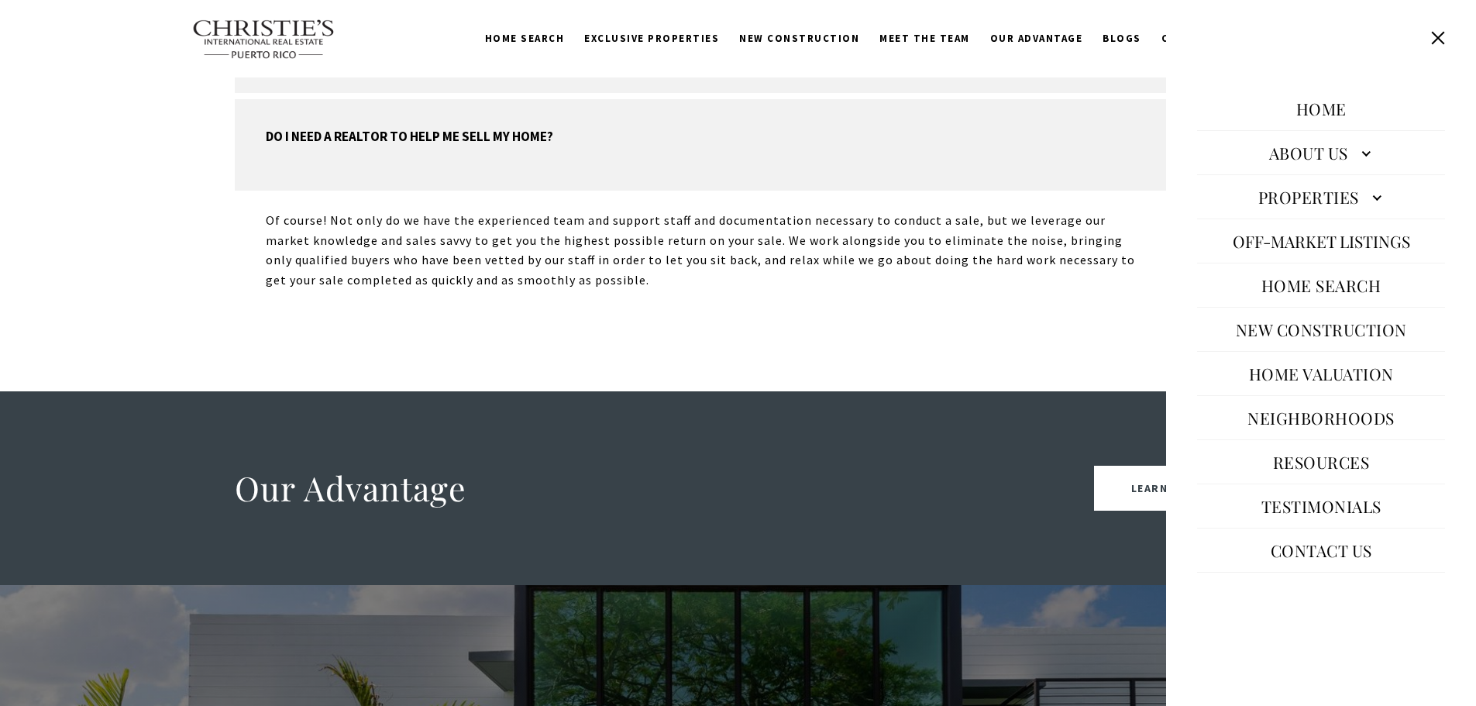
click at [949, 466] on div "Our Advantage Learn More" at bounding box center [738, 488] width 1085 height 45
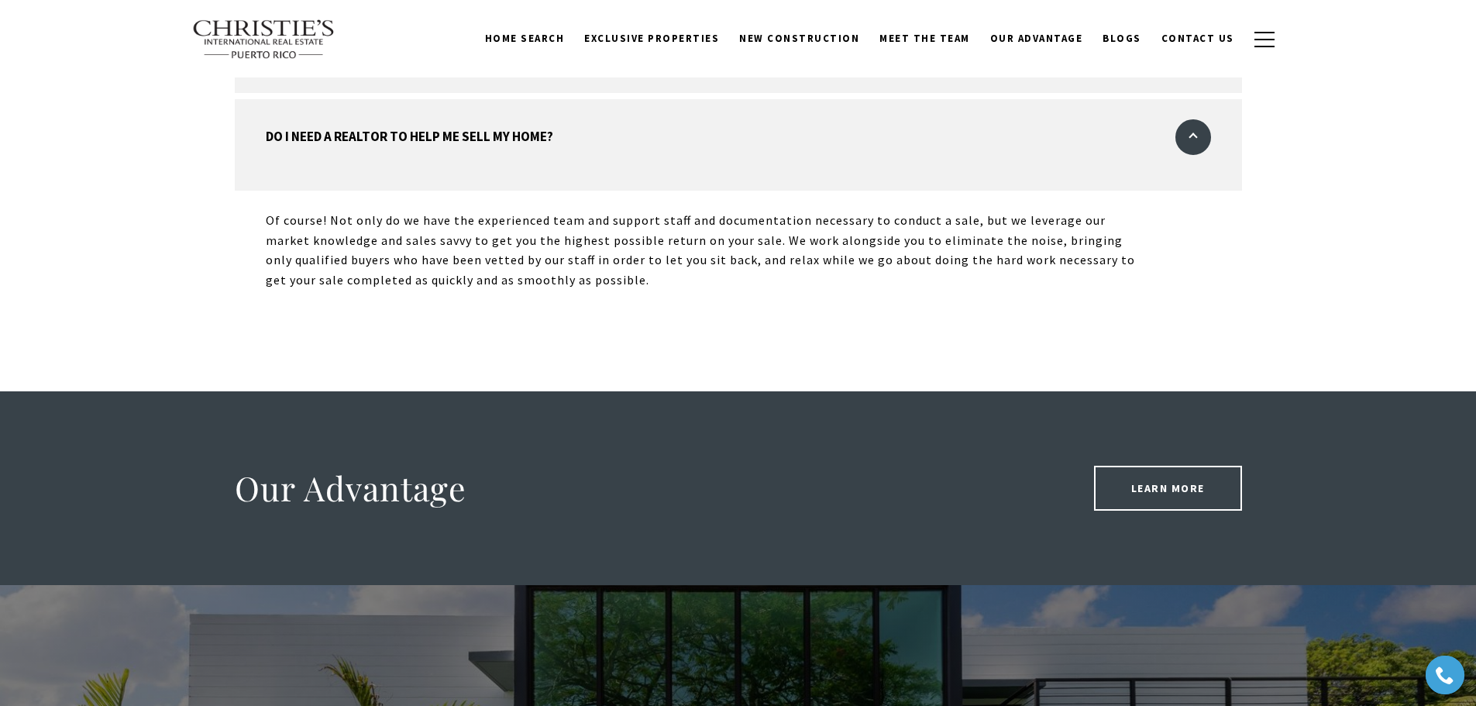
click at [1169, 466] on link "Learn More" at bounding box center [1168, 488] width 148 height 45
